Goal: Task Accomplishment & Management: Use online tool/utility

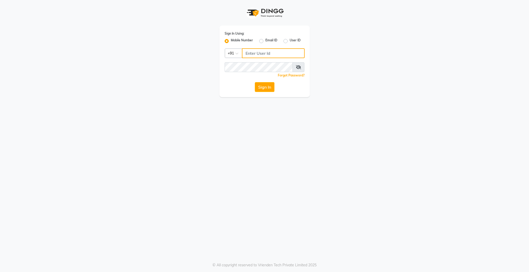
click at [260, 52] on input "Username" at bounding box center [273, 53] width 63 height 10
type input "9597910335"
click at [255, 82] on button "Sign In" at bounding box center [265, 87] width 20 height 10
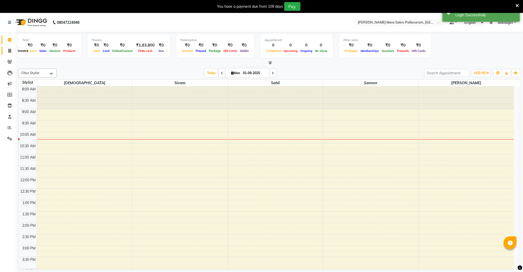
click at [9, 48] on span at bounding box center [9, 51] width 9 height 6
select select "8211"
select select "service"
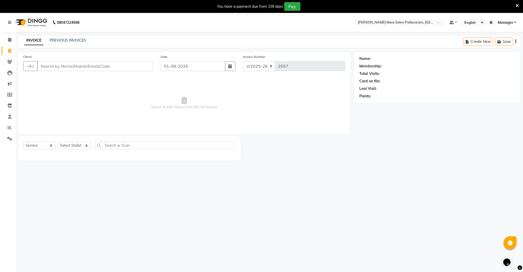
click at [93, 64] on input "Client" at bounding box center [95, 66] width 116 height 10
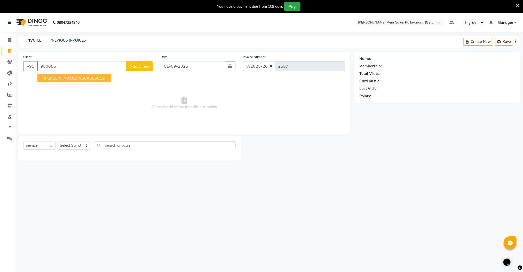
click at [79, 80] on span "950055" at bounding box center [86, 78] width 15 height 5
type input "9500555012"
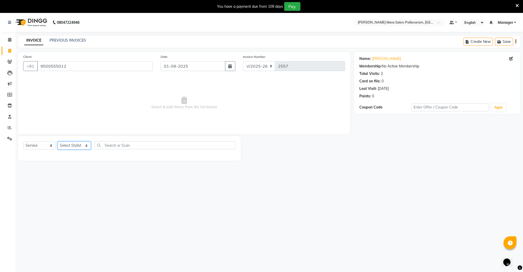
click at [69, 147] on select "Select Stylist Manager [PERSON_NAME] [PERSON_NAME] [PERSON_NAME]" at bounding box center [74, 146] width 33 height 8
select select "78867"
click at [58, 142] on select "Select Stylist Manager [PERSON_NAME] [PERSON_NAME] [PERSON_NAME]" at bounding box center [74, 146] width 33 height 8
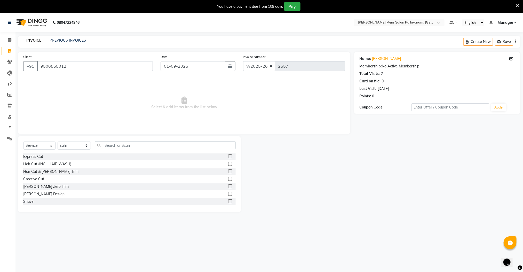
click at [228, 171] on label at bounding box center [230, 171] width 4 height 4
click at [228, 171] on input "checkbox" at bounding box center [229, 171] width 3 height 3
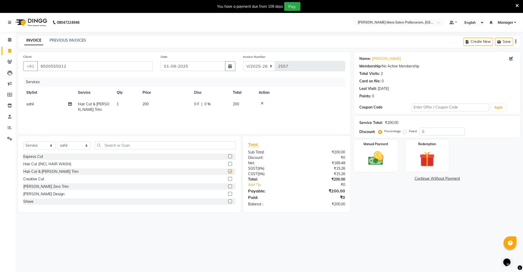
checkbox input "false"
click at [374, 159] on img at bounding box center [376, 158] width 26 height 18
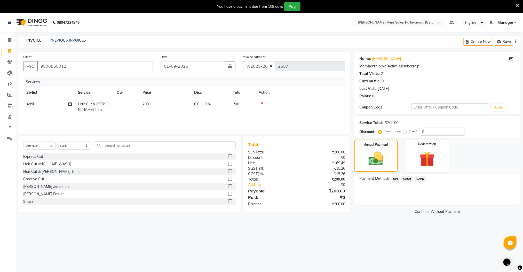
click at [393, 179] on span "UPI" at bounding box center [396, 179] width 8 height 6
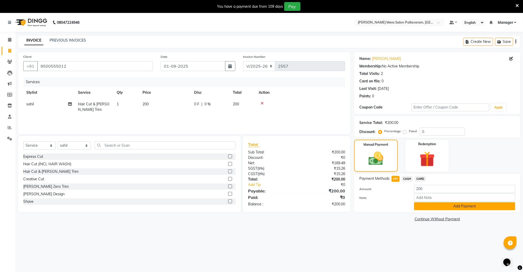
click at [425, 206] on button "Add Payment" at bounding box center [464, 206] width 101 height 8
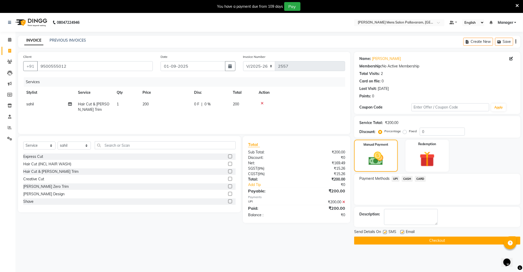
click at [428, 241] on button "Checkout" at bounding box center [437, 241] width 166 height 8
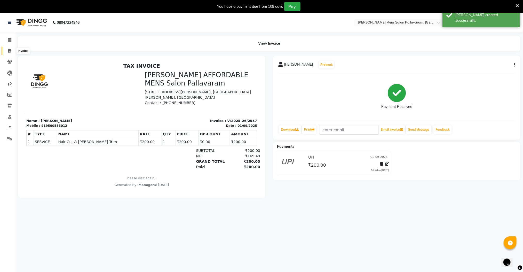
click at [9, 49] on icon at bounding box center [9, 51] width 3 height 4
select select "8211"
select select "service"
